Goal: Task Accomplishment & Management: Manage account settings

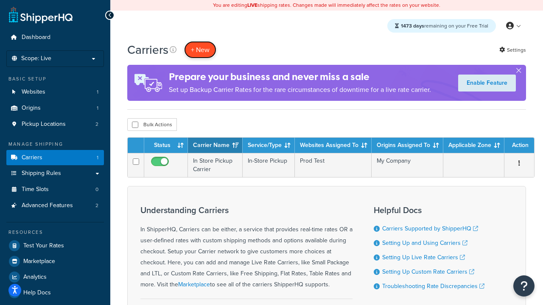
click at [200, 50] on button "+ New" at bounding box center [200, 49] width 32 height 17
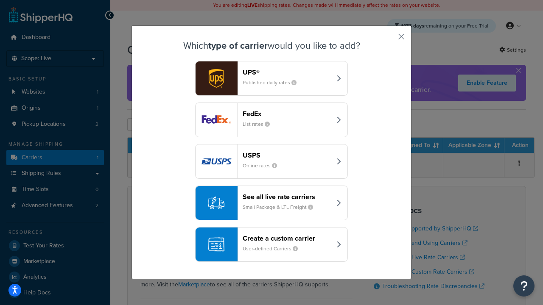
click at [287, 114] on header "FedEx" at bounding box center [287, 114] width 89 height 8
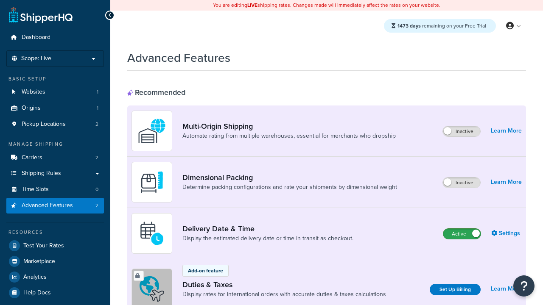
click at [462, 234] on label "Active" at bounding box center [461, 234] width 37 height 10
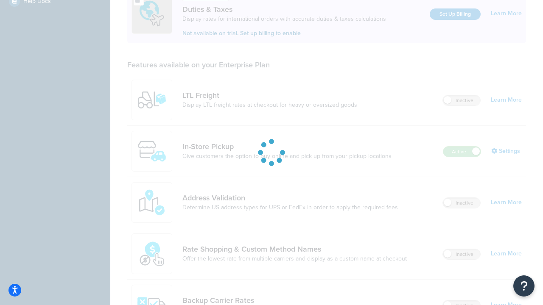
scroll to position [260, 0]
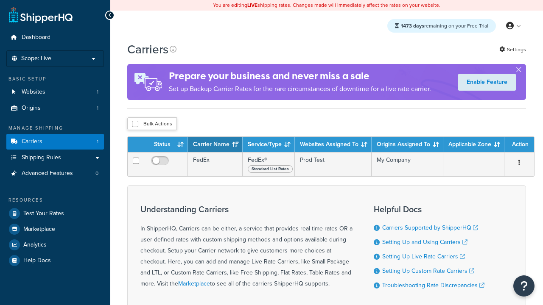
click at [135, 125] on input "checkbox" at bounding box center [135, 124] width 6 height 6
checkbox input "true"
click at [0, 0] on button "Delete" at bounding box center [0, 0] width 0 height 0
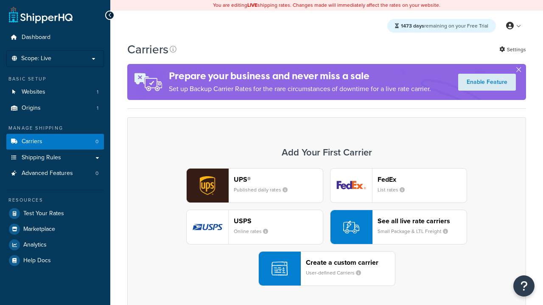
click at [327, 228] on div "UPS® Published daily rates FedEx List rates USPS Online rates See all live rate…" at bounding box center [326, 227] width 381 height 118
click at [422, 180] on header "FedEx" at bounding box center [421, 180] width 89 height 8
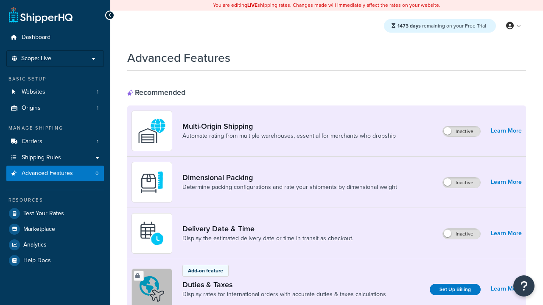
scroll to position [276, 0]
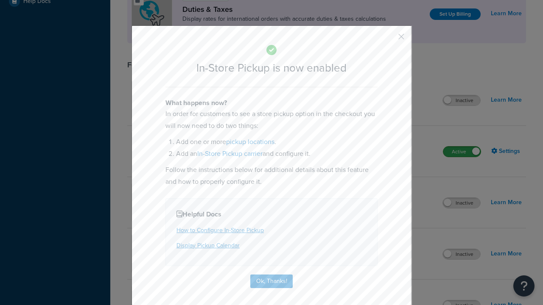
scroll to position [0, 0]
click at [388, 39] on button "button" at bounding box center [389, 40] width 2 height 2
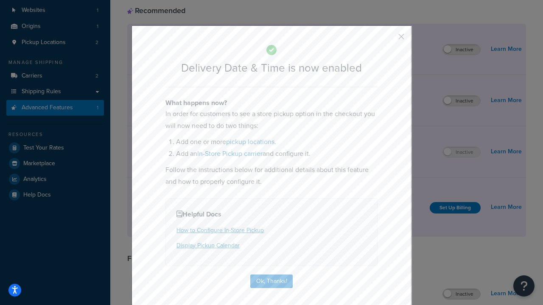
click at [388, 39] on button "button" at bounding box center [389, 40] width 2 height 2
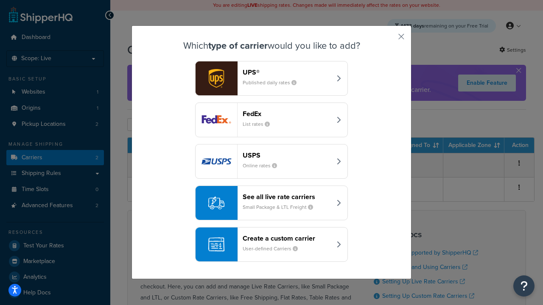
click at [271, 245] on div "Create a custom carrier User-defined Carriers" at bounding box center [287, 244] width 89 height 20
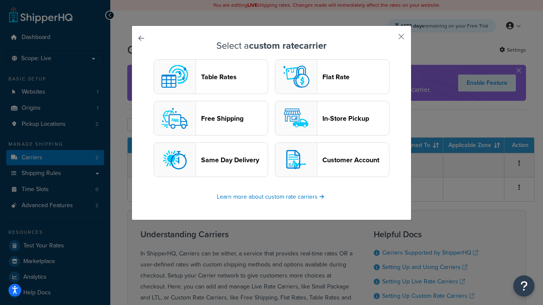
click at [332, 119] on header "In-Store Pickup" at bounding box center [355, 118] width 67 height 8
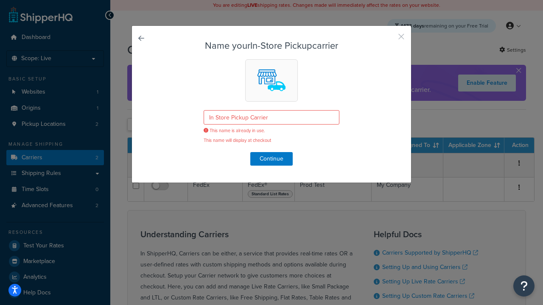
click at [388, 39] on button "button" at bounding box center [389, 40] width 2 height 2
click at [135, 126] on input "checkbox" at bounding box center [135, 125] width 6 height 6
checkbox input "true"
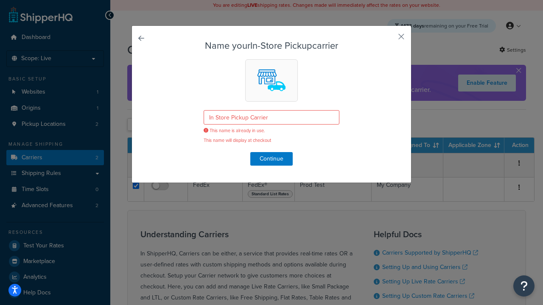
click at [0, 0] on button "Delete" at bounding box center [0, 0] width 0 height 0
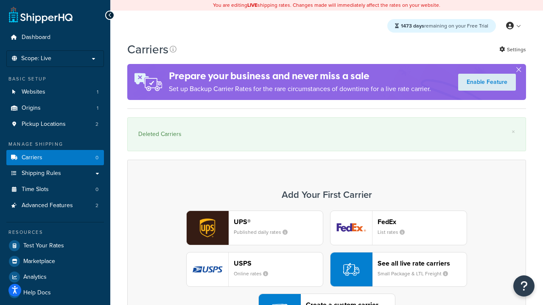
scroll to position [24, 0]
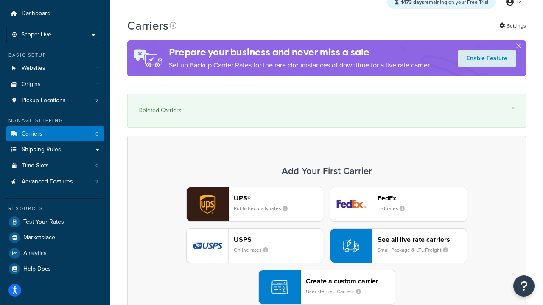
click at [327, 246] on div "UPS® Published daily rates FedEx List rates USPS Online rates See all live rate…" at bounding box center [326, 246] width 381 height 118
click at [327, 288] on div "Create a custom carrier User-defined Carriers" at bounding box center [350, 287] width 89 height 20
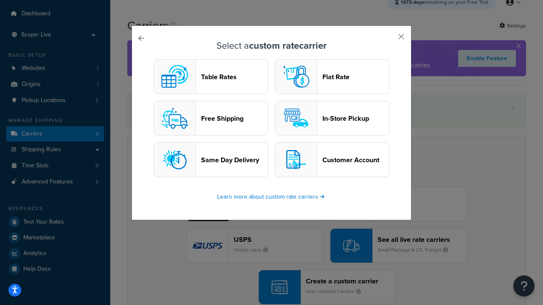
click at [332, 119] on header "In-Store Pickup" at bounding box center [355, 118] width 67 height 8
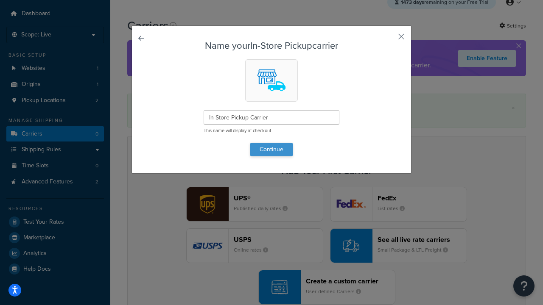
type input "In Store Pickup Carrier"
click at [271, 149] on button "Continue" at bounding box center [271, 150] width 42 height 14
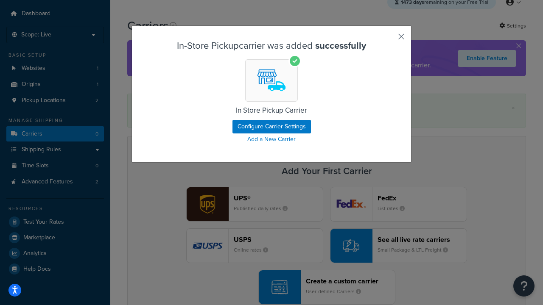
click at [388, 39] on button "button" at bounding box center [389, 40] width 2 height 2
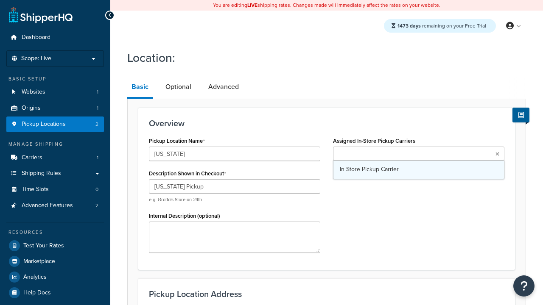
type input "[STREET_ADDRESS][PERSON_NAME]"
type input "Suite B"
type input "Irvine"
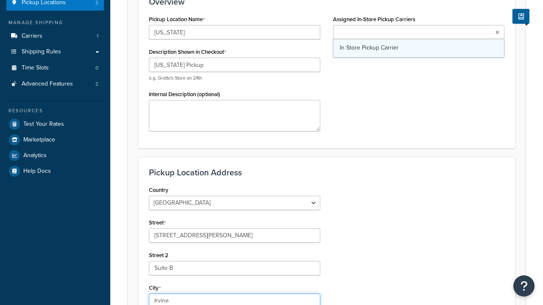
select select "5"
type input "Irvine"
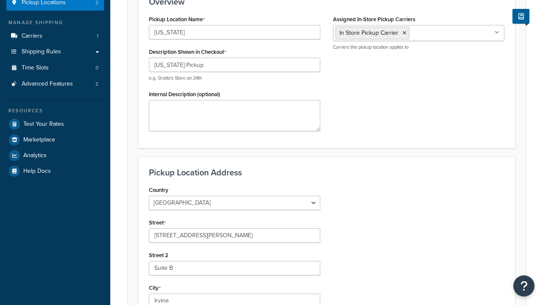
type input "92612"
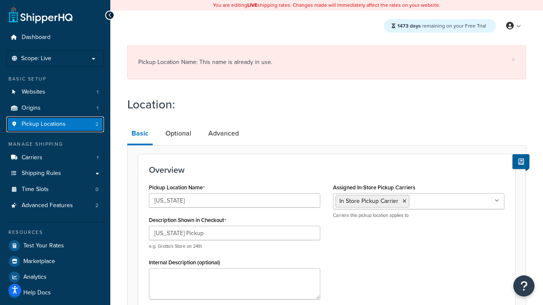
click at [63, 126] on span "Pickup Locations" at bounding box center [44, 124] width 44 height 7
